Goal: Information Seeking & Learning: Learn about a topic

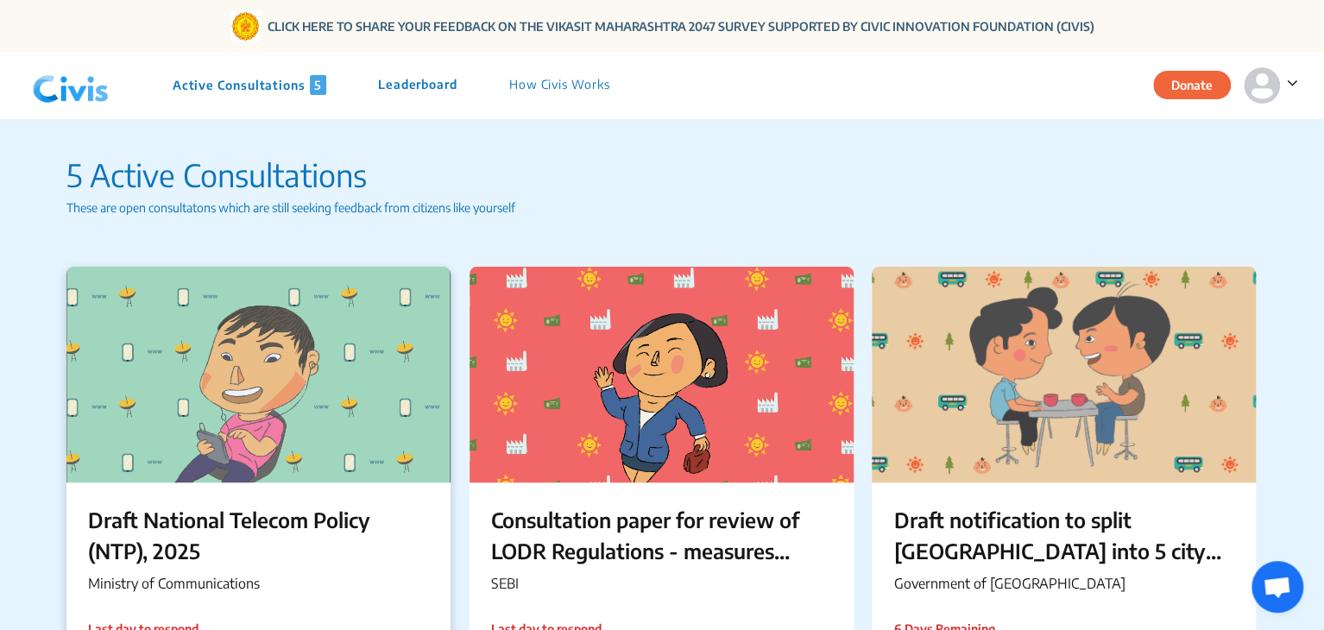
scroll to position [148, 0]
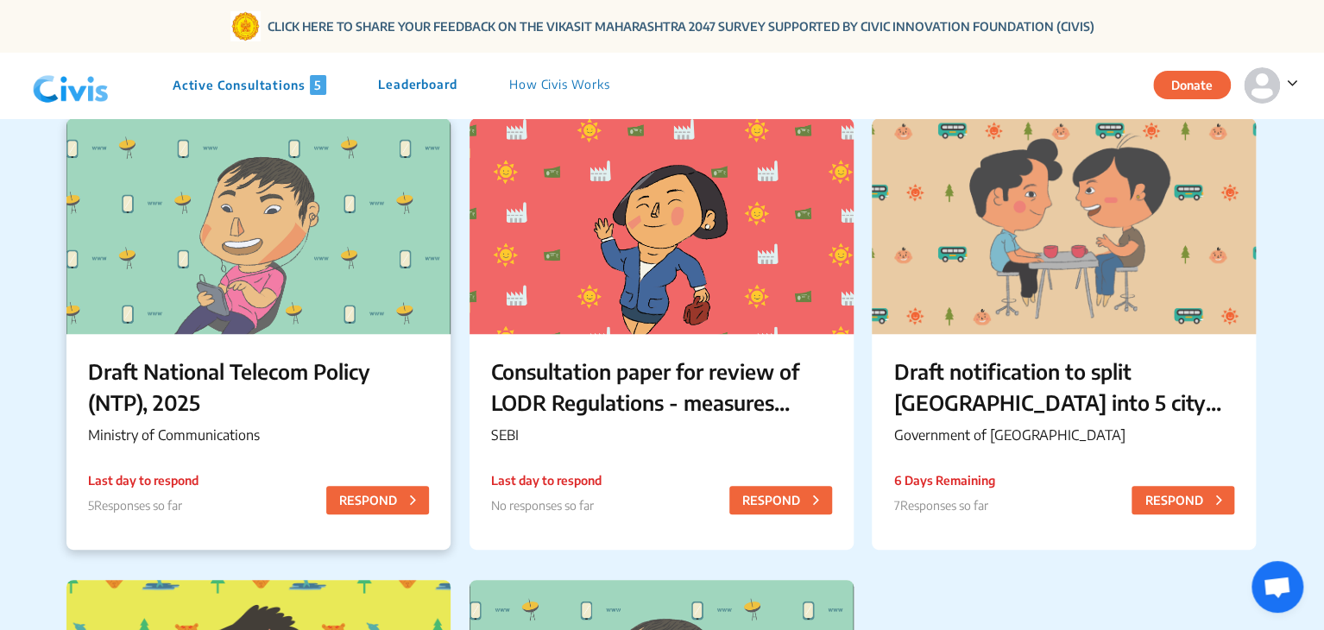
click at [127, 374] on p "Draft National Telecom Policy (NTP), 2025" at bounding box center [258, 387] width 341 height 62
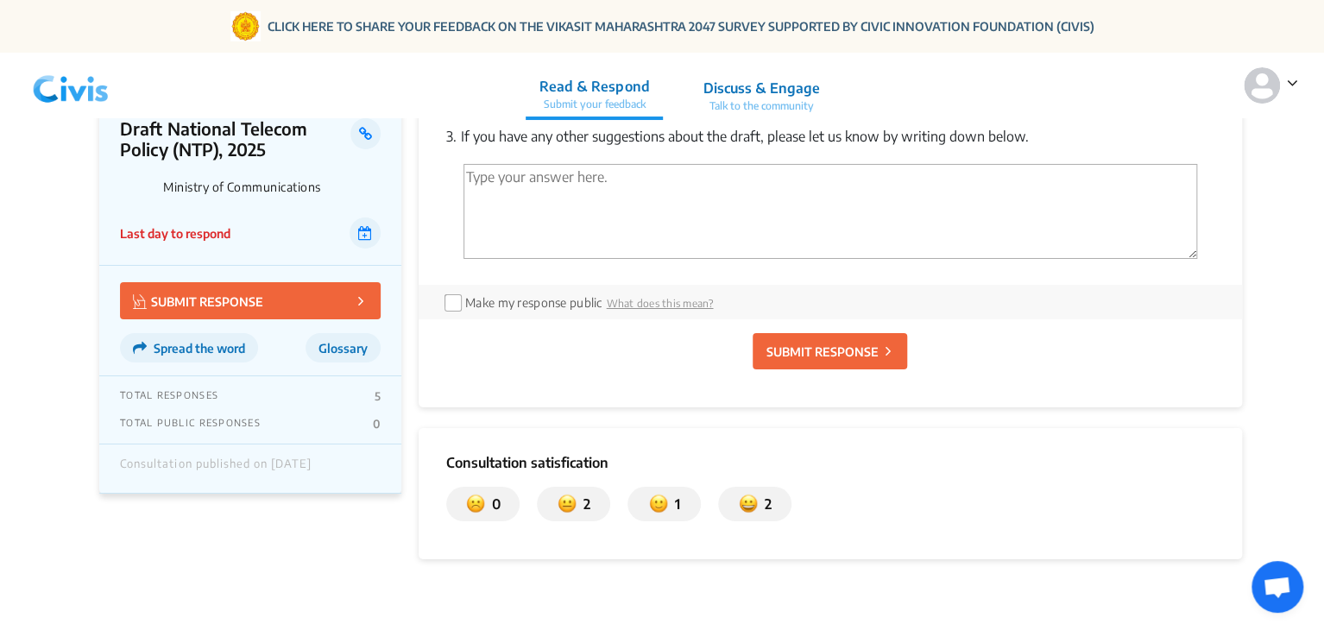
scroll to position [2996, 0]
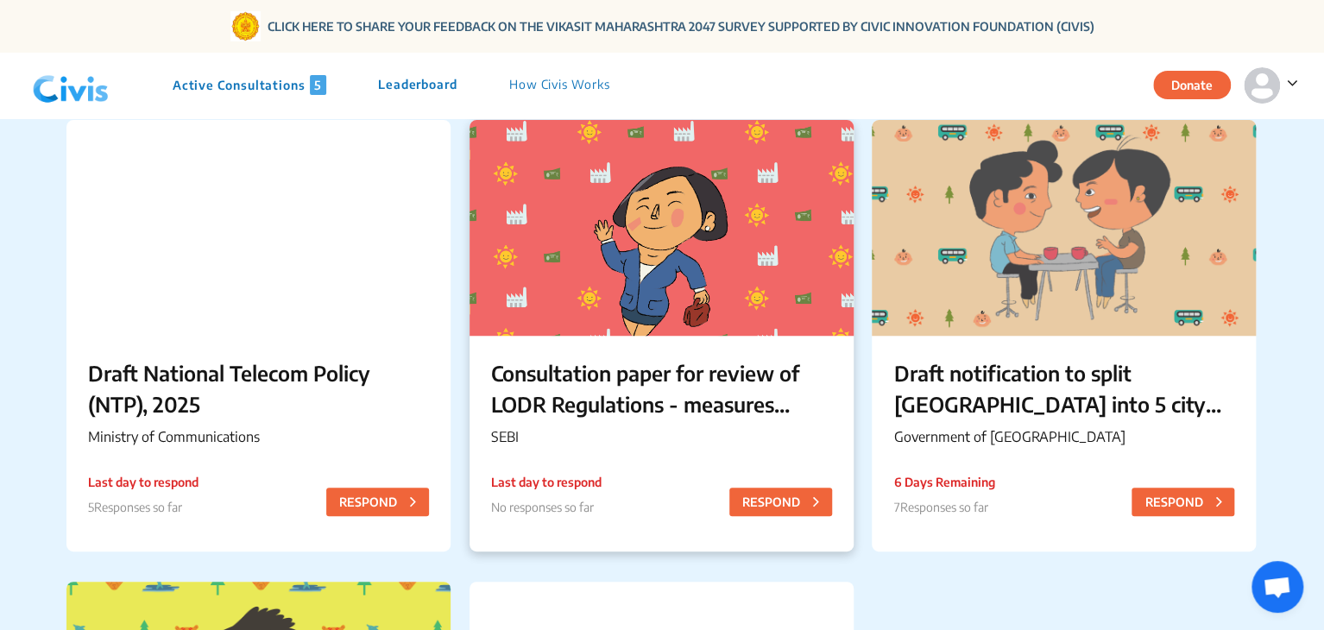
scroll to position [184, 0]
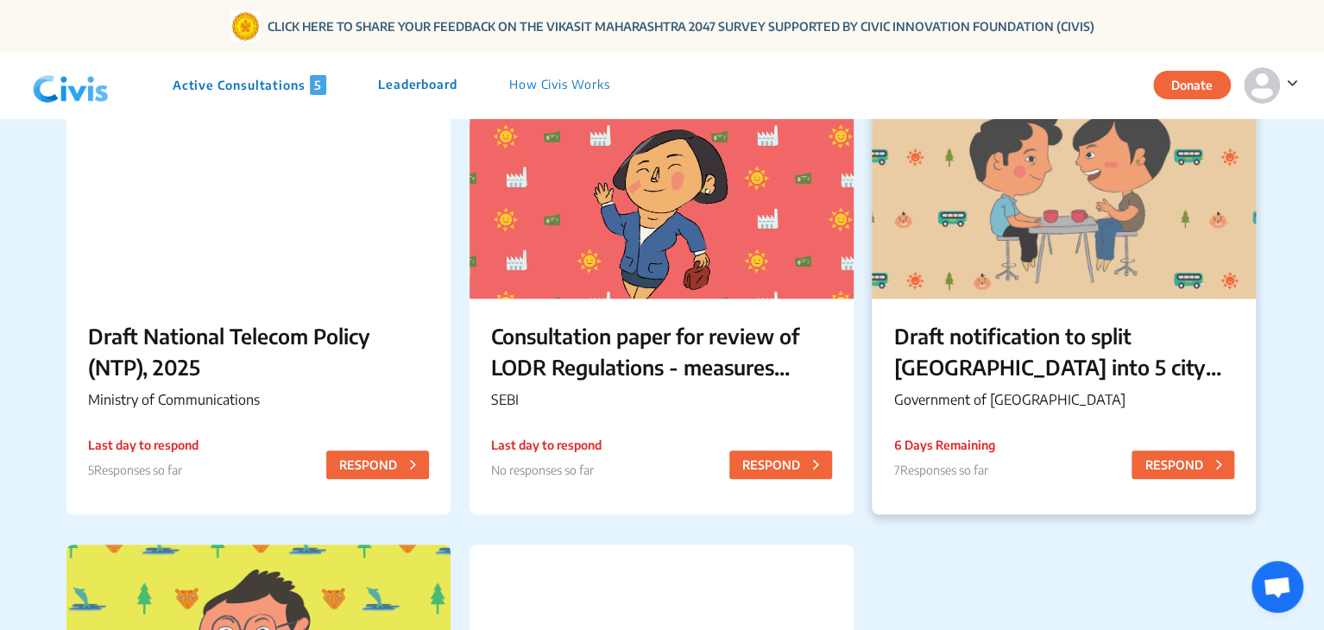
click at [953, 351] on p "Draft notification to split [GEOGRAPHIC_DATA] into 5 city corporations/[GEOGRAP…" at bounding box center [1063, 351] width 341 height 62
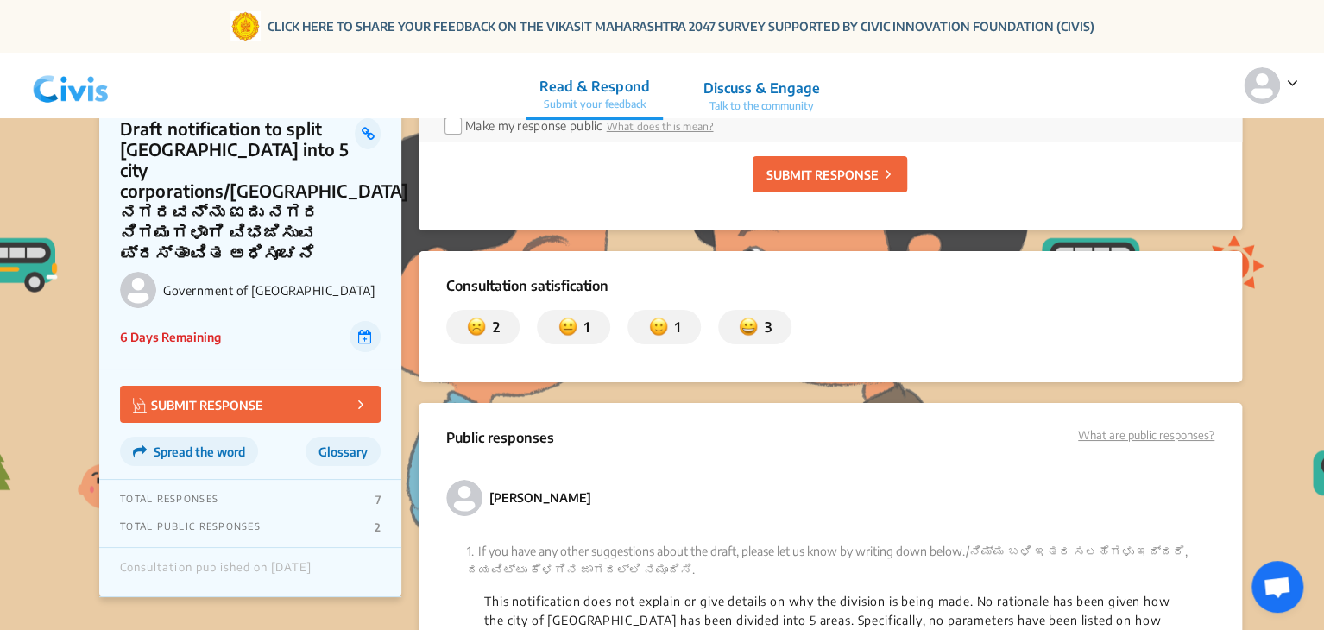
scroll to position [3074, 0]
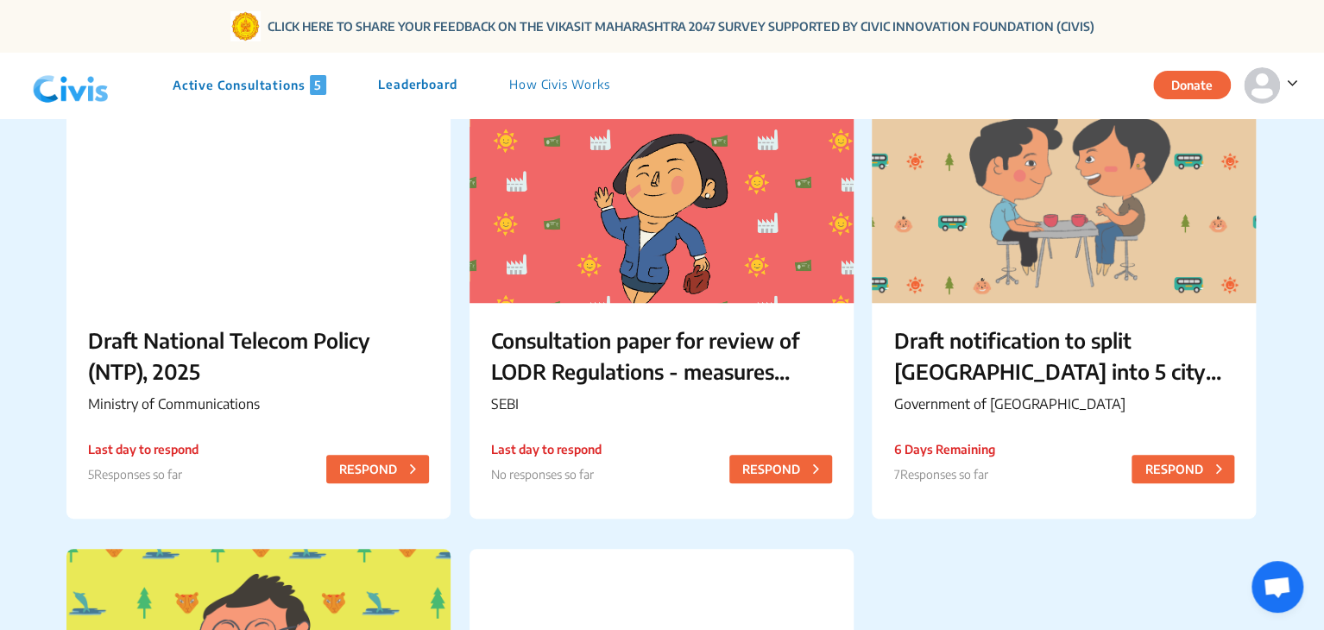
scroll to position [179, 0]
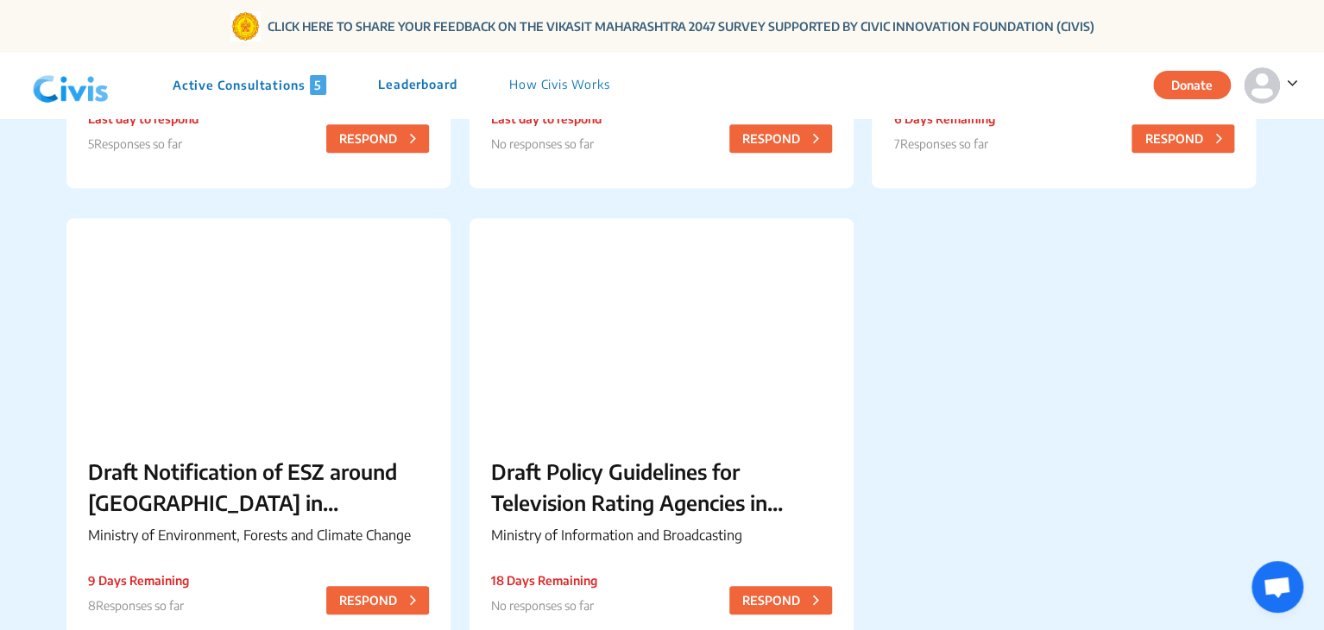
scroll to position [550, 0]
